Goal: Navigation & Orientation: Find specific page/section

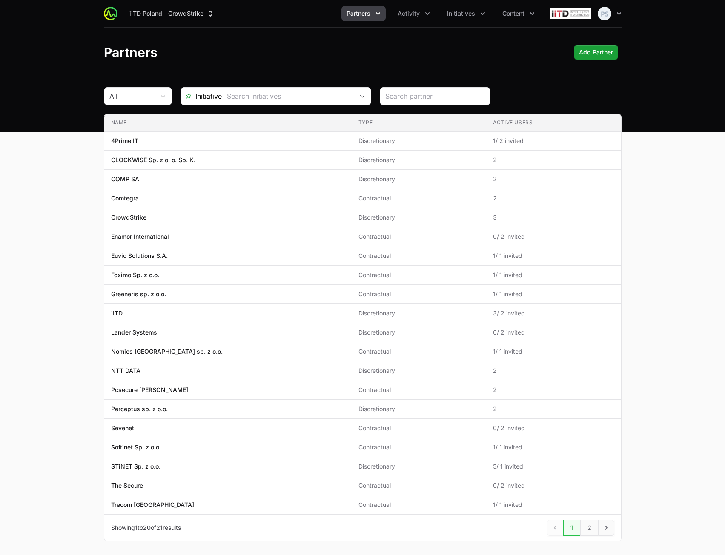
click at [370, 53] on div "Partners Add Partner" at bounding box center [363, 52] width 518 height 15
click at [204, 20] on button "iiTD Poland - CrowdStrike" at bounding box center [171, 13] width 95 height 15
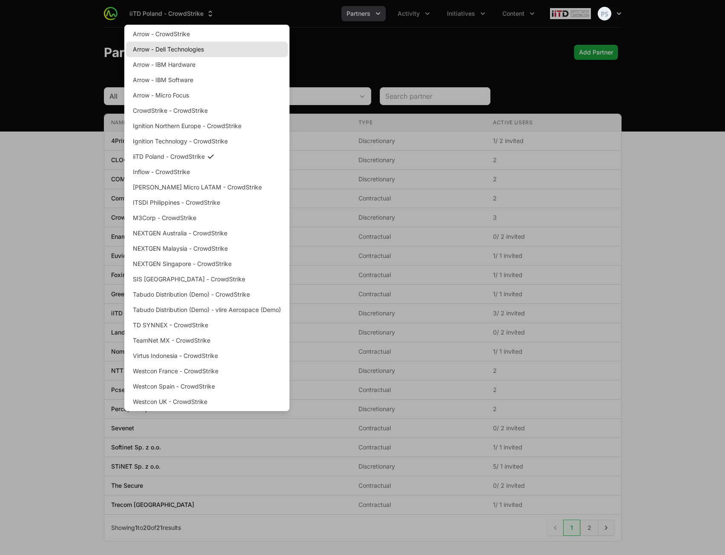
click at [193, 52] on link "Arrow - Dell Technologies" at bounding box center [207, 49] width 162 height 15
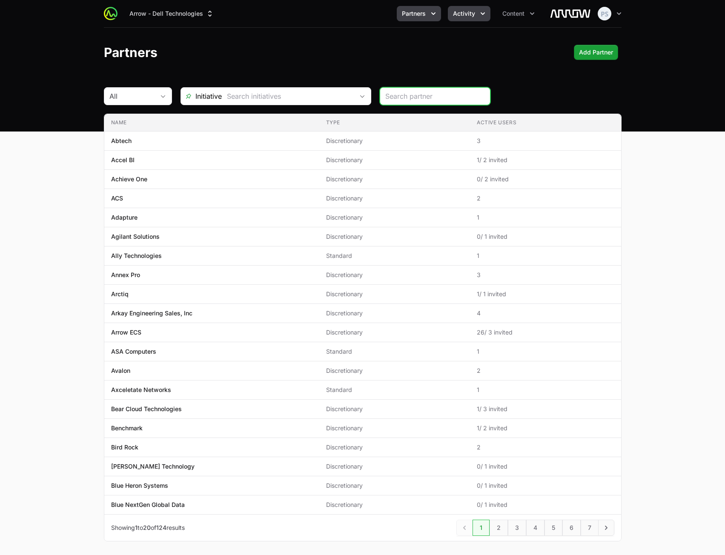
click at [470, 11] on span "Activity" at bounding box center [464, 13] width 22 height 9
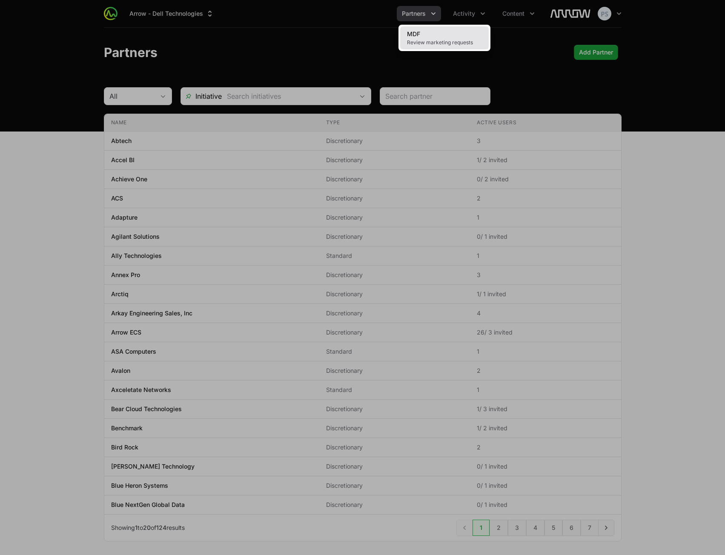
click at [466, 29] on link "MDF Review marketing requests" at bounding box center [444, 37] width 89 height 23
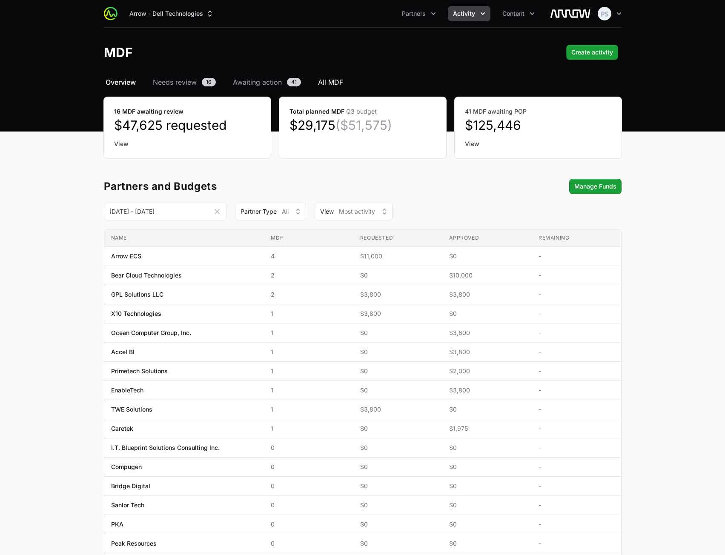
click at [329, 80] on span "All MDF" at bounding box center [330, 82] width 25 height 10
